Goal: Transaction & Acquisition: Purchase product/service

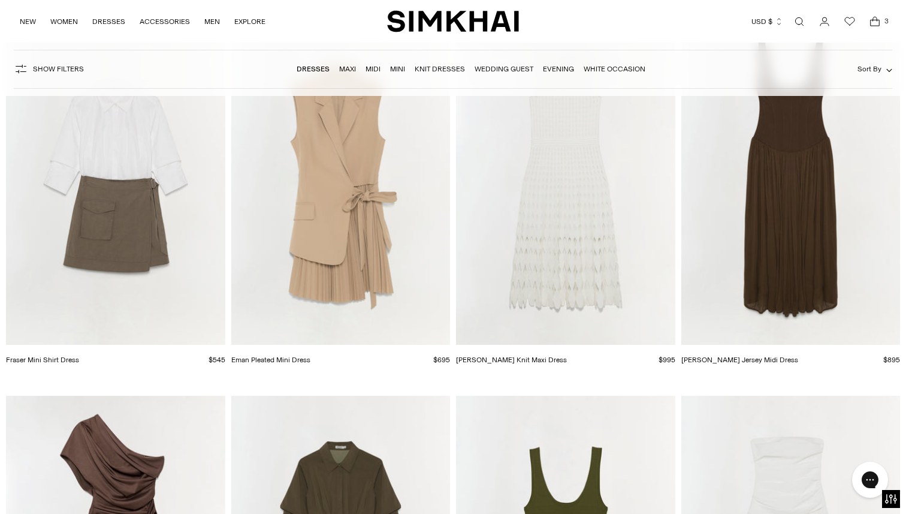
scroll to position [9902, 0]
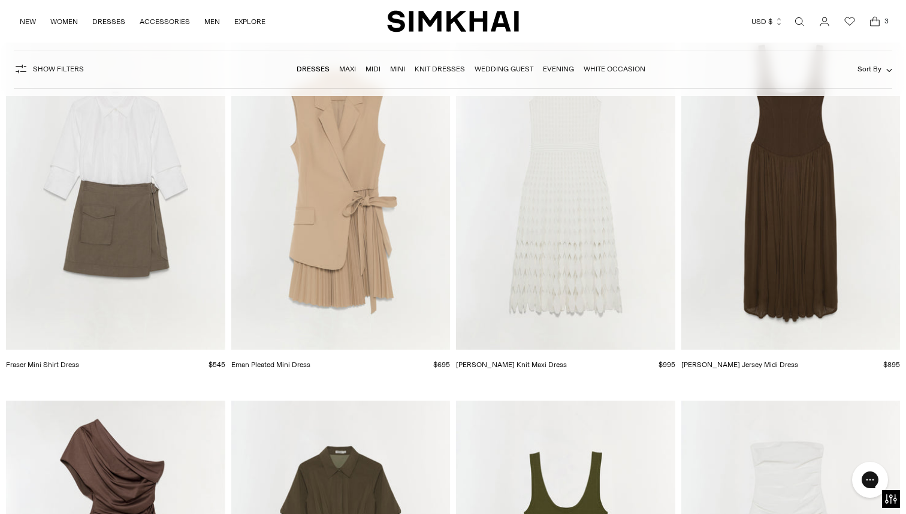
click at [0, 0] on img "Zyla Knit Maxi Dress" at bounding box center [0, 0] width 0 height 0
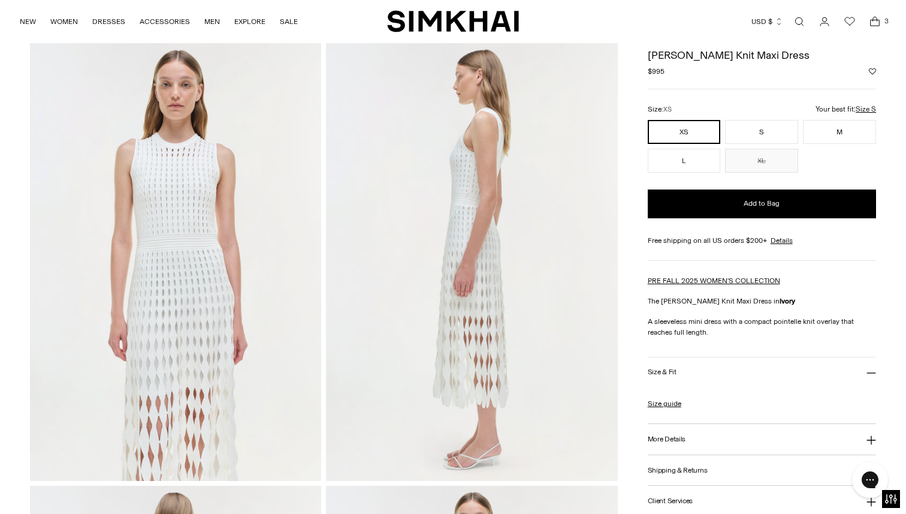
scroll to position [321, 0]
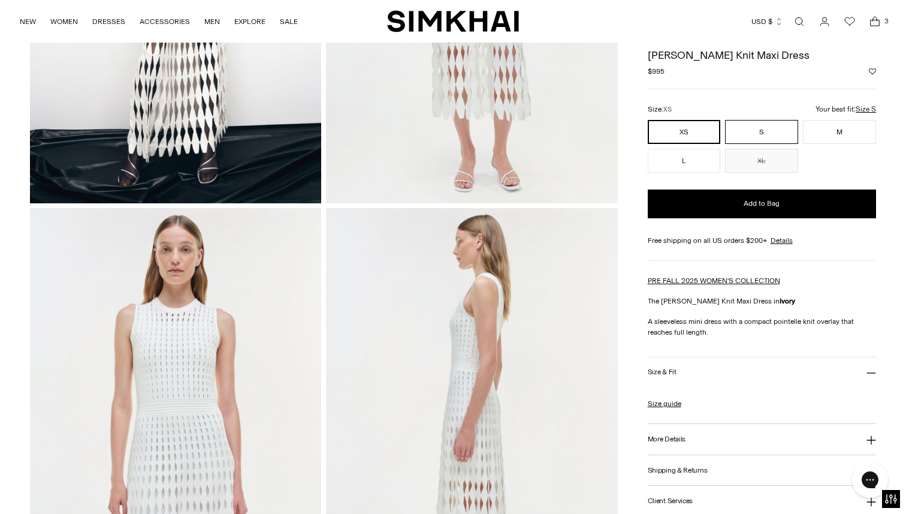
click at [768, 129] on button "S" at bounding box center [761, 132] width 73 height 24
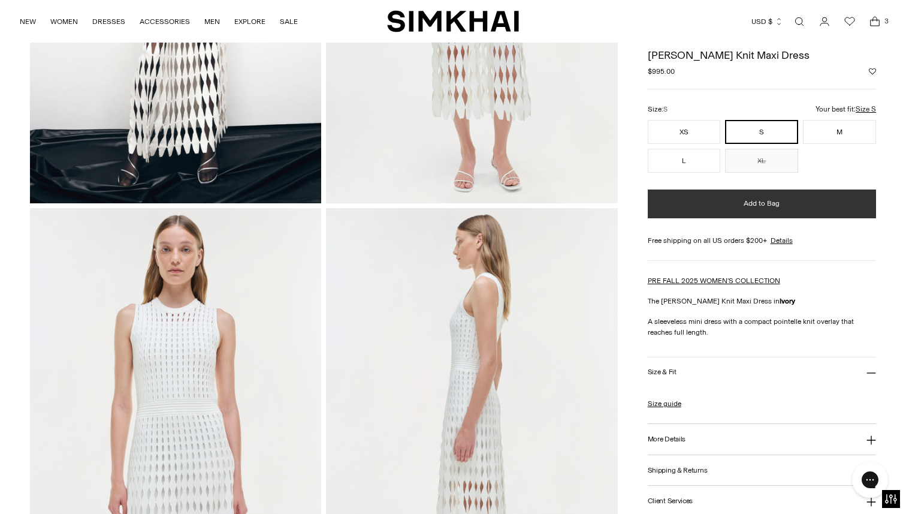
click at [757, 215] on button "Add to Bag" at bounding box center [762, 203] width 228 height 29
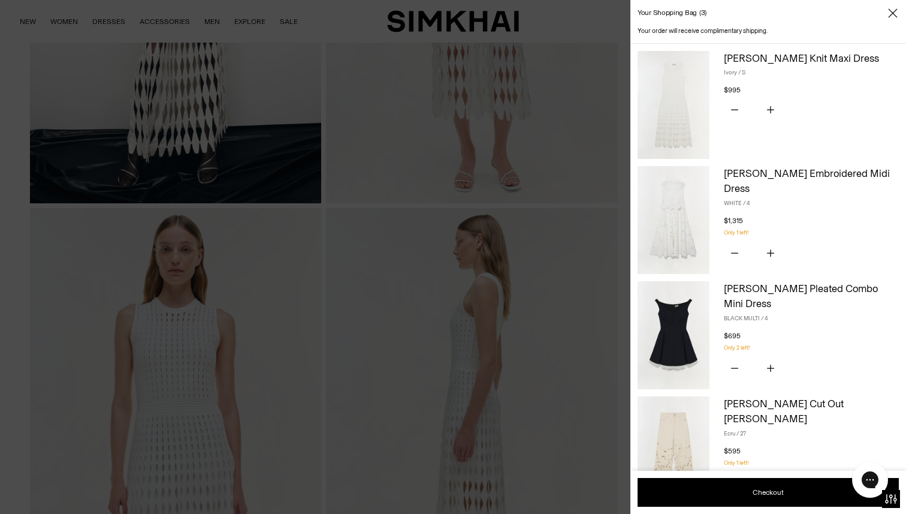
click at [373, 74] on div at bounding box center [453, 257] width 906 height 514
